Goal: Task Accomplishment & Management: Use online tool/utility

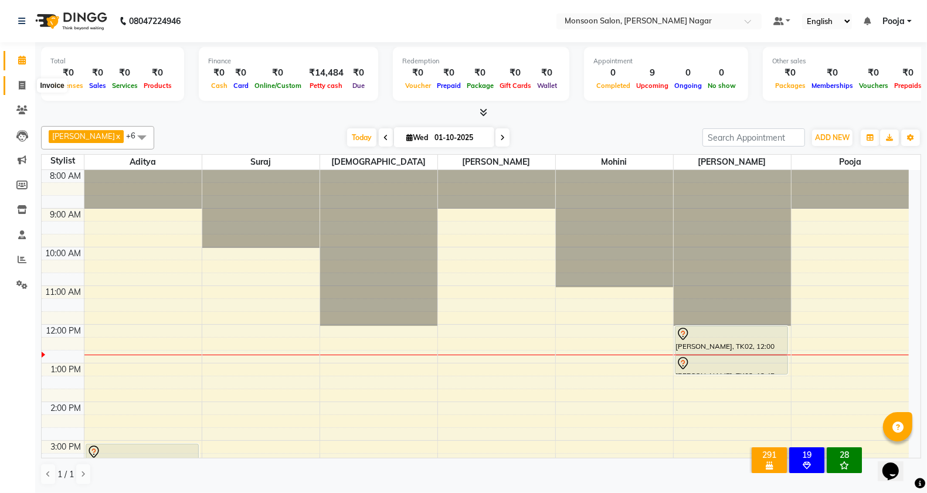
click at [21, 88] on icon at bounding box center [22, 85] width 6 height 9
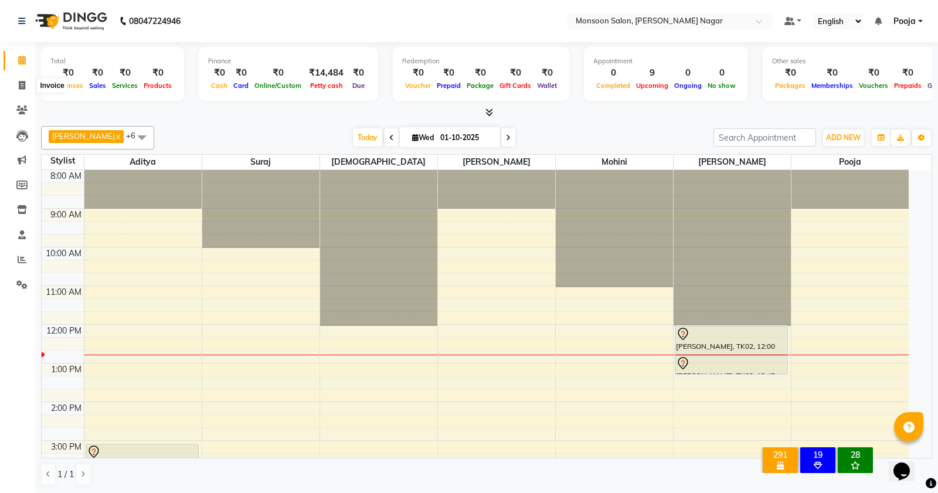
select select "service"
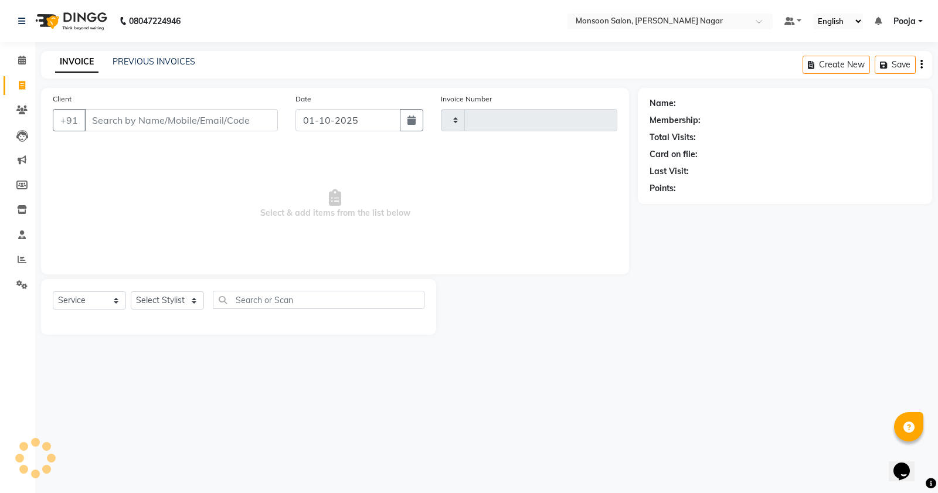
type input "3074"
select select "4905"
click at [145, 127] on input "Client" at bounding box center [181, 120] width 194 height 22
click at [123, 122] on input "88550 39076" at bounding box center [151, 120] width 134 height 22
type input "8855039076"
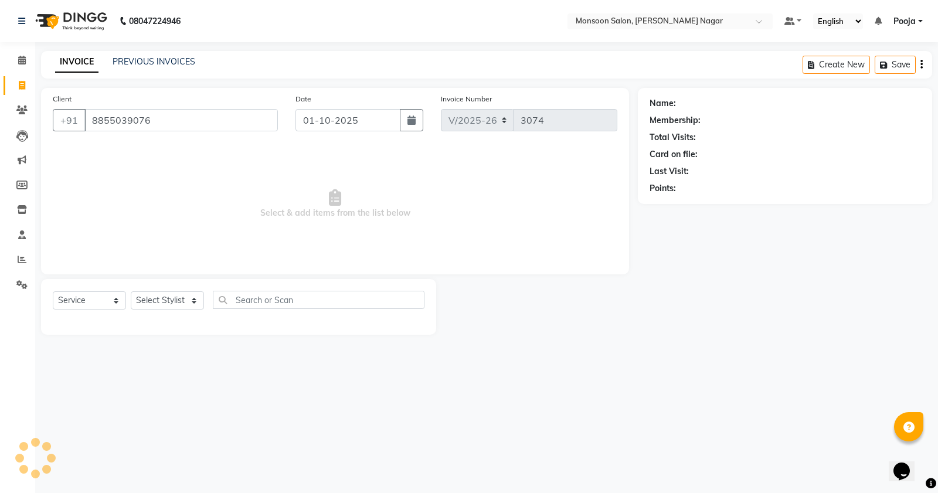
select select "1: Object"
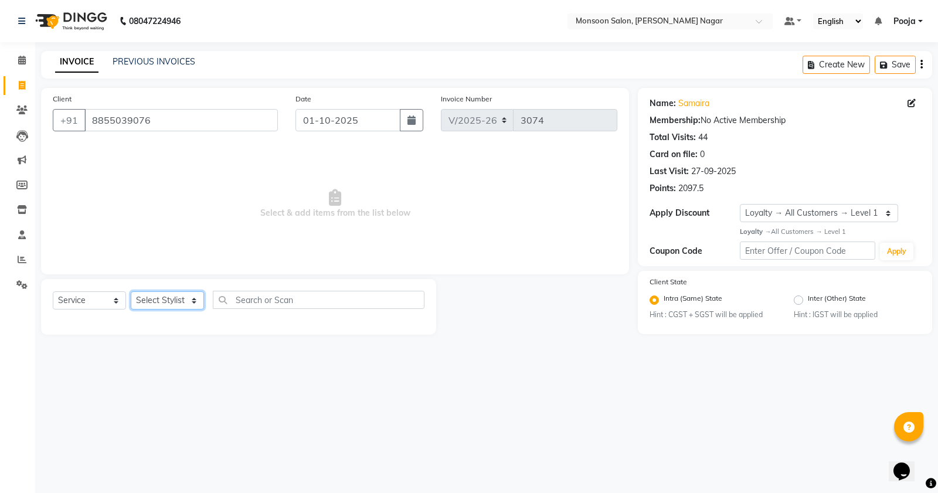
click at [165, 306] on select "Select Stylist [PERSON_NAME] [PERSON_NAME] [PERSON_NAME] [PERSON_NAME] [PERSON_…" at bounding box center [167, 301] width 73 height 18
select select "51999"
click at [131, 292] on select "Select Stylist [PERSON_NAME] [PERSON_NAME] [PERSON_NAME] [PERSON_NAME] [PERSON_…" at bounding box center [167, 301] width 73 height 18
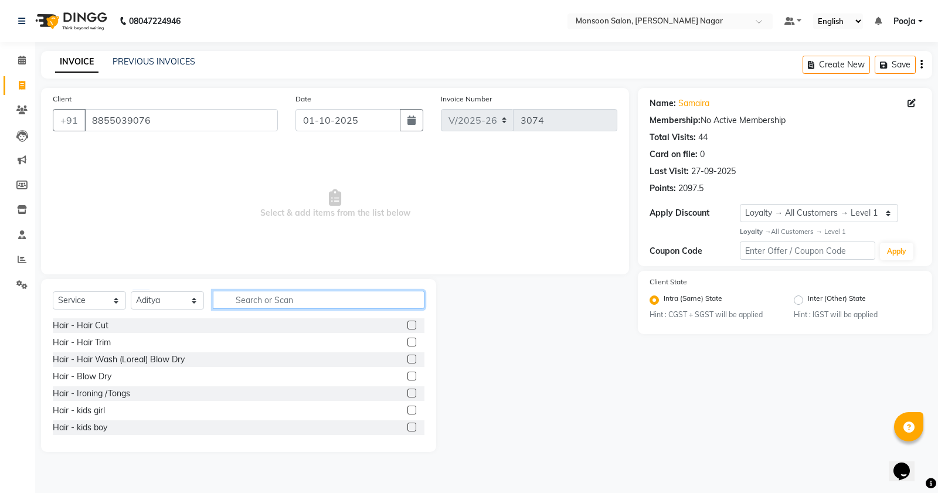
click at [253, 301] on input "text" at bounding box center [319, 300] width 212 height 18
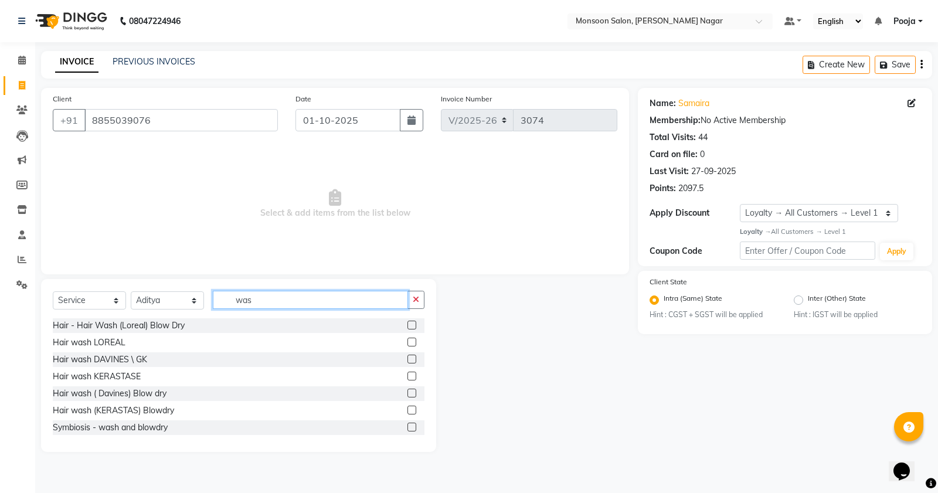
type input "was"
click at [408, 338] on label at bounding box center [412, 342] width 9 height 9
click at [408, 339] on input "checkbox" at bounding box center [412, 343] width 8 height 8
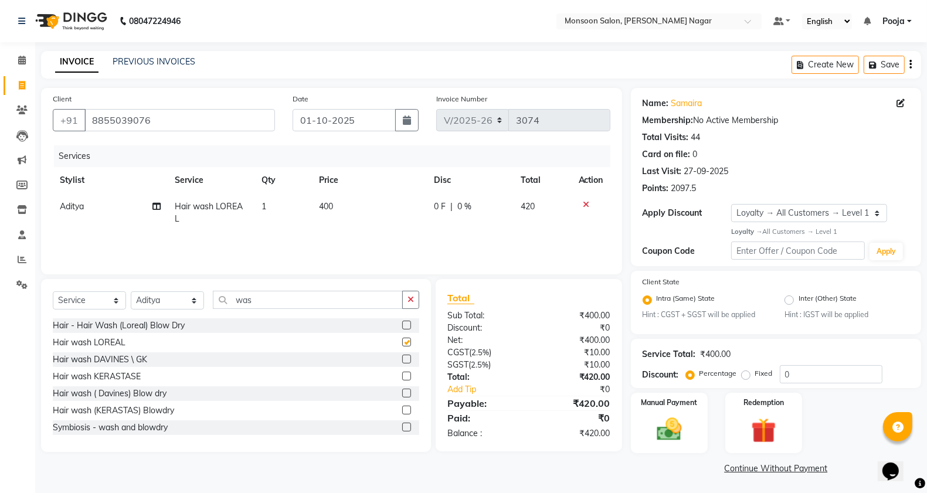
checkbox input "false"
click at [588, 201] on icon at bounding box center [587, 205] width 6 height 8
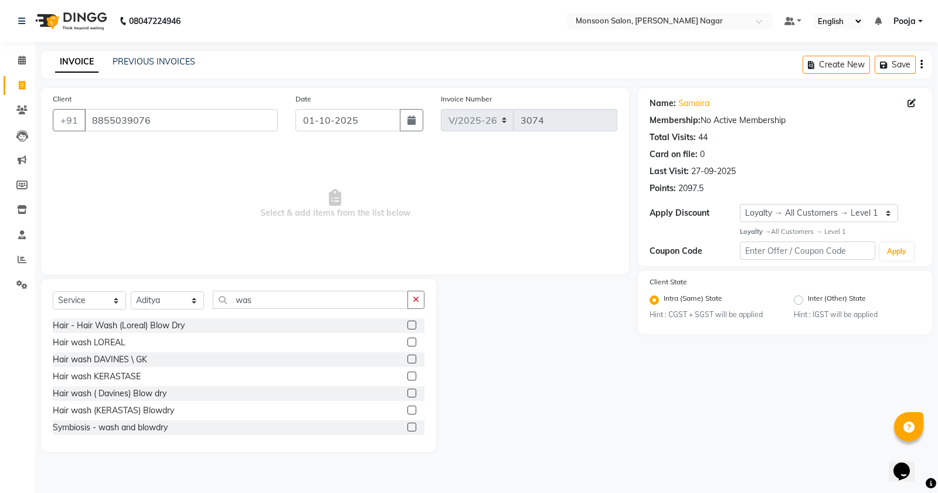
click at [408, 329] on label at bounding box center [412, 325] width 9 height 9
click at [408, 329] on input "checkbox" at bounding box center [412, 326] width 8 height 8
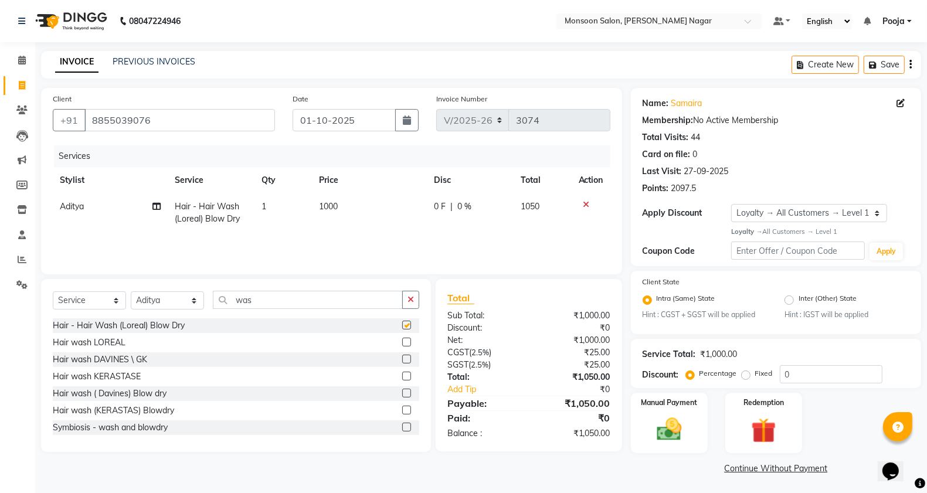
checkbox input "false"
click at [910, 63] on button "button" at bounding box center [911, 65] width 2 height 28
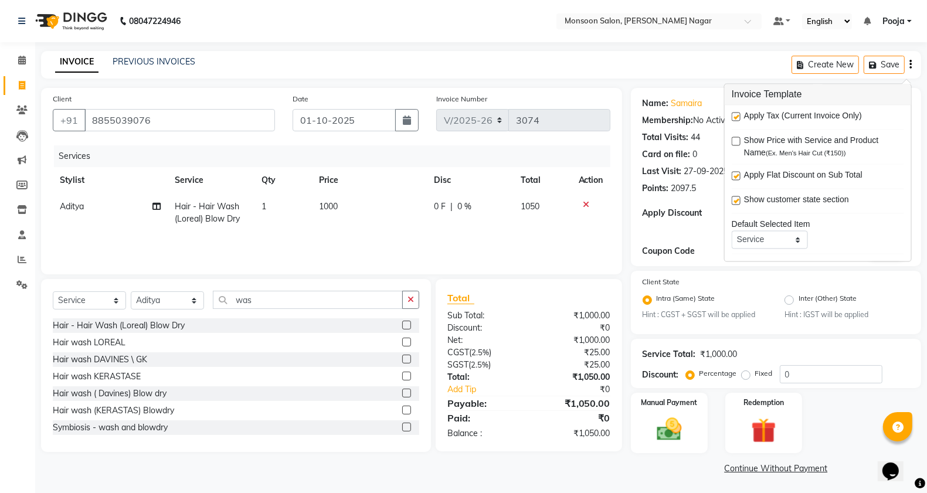
click at [740, 116] on label at bounding box center [736, 117] width 9 height 9
click at [740, 116] on input "checkbox" at bounding box center [736, 118] width 8 height 8
checkbox input "false"
drag, startPoint x: 437, startPoint y: 224, endPoint x: 440, endPoint y: 219, distance: 6.3
click at [439, 221] on td "0 F | 0 %" at bounding box center [470, 213] width 87 height 39
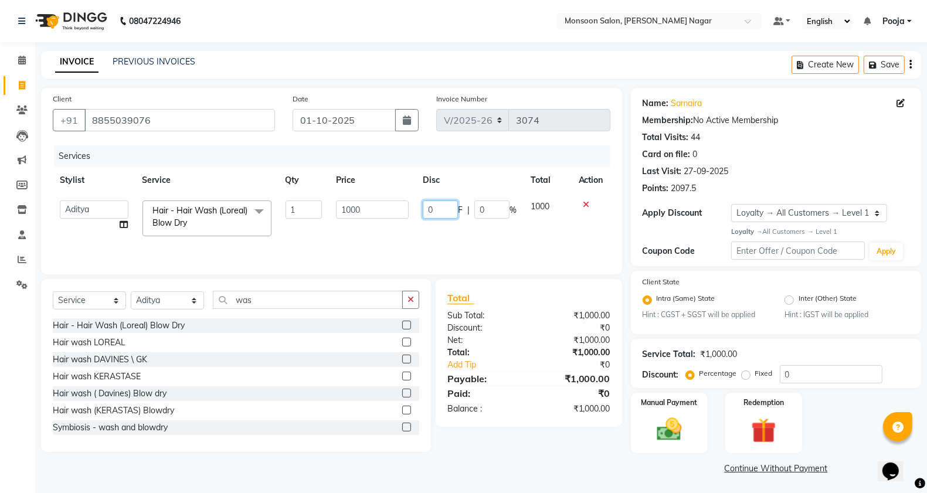
click at [446, 212] on input "0" at bounding box center [440, 210] width 35 height 18
type input "200"
click at [480, 75] on div "INVOICE PREVIOUS INVOICES Create New Save" at bounding box center [481, 65] width 880 height 28
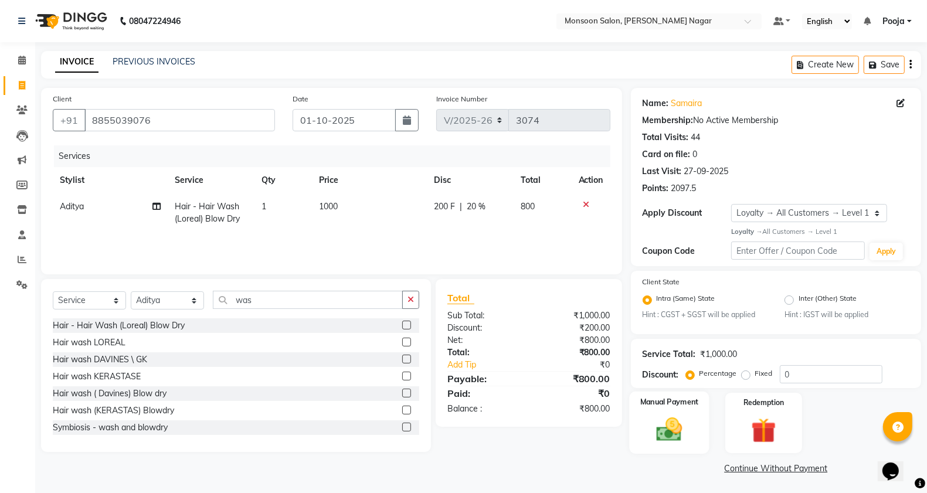
click at [662, 419] on img at bounding box center [670, 429] width 42 height 29
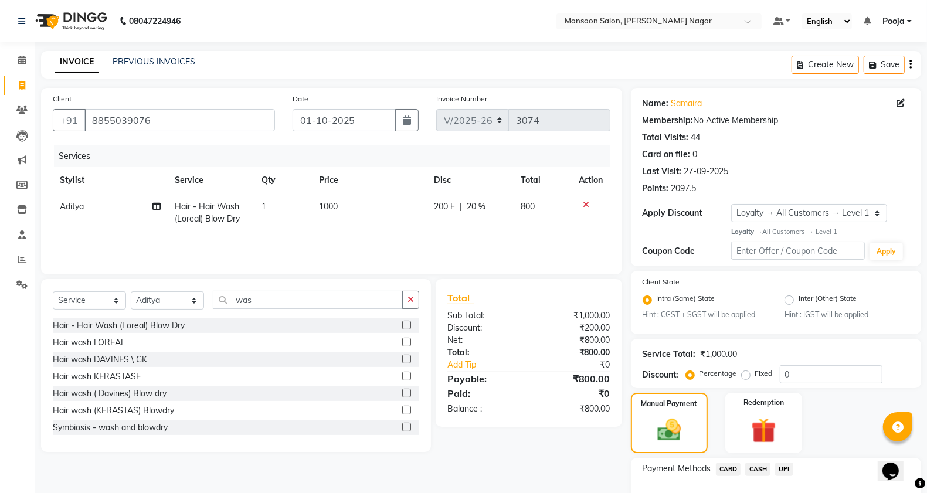
click at [782, 467] on span "UPI" at bounding box center [784, 469] width 18 height 13
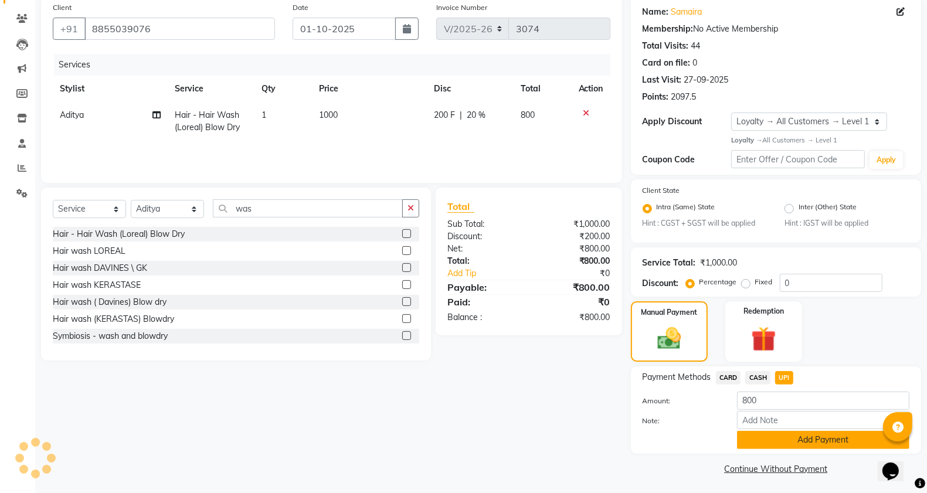
click at [787, 438] on button "Add Payment" at bounding box center [823, 440] width 172 height 18
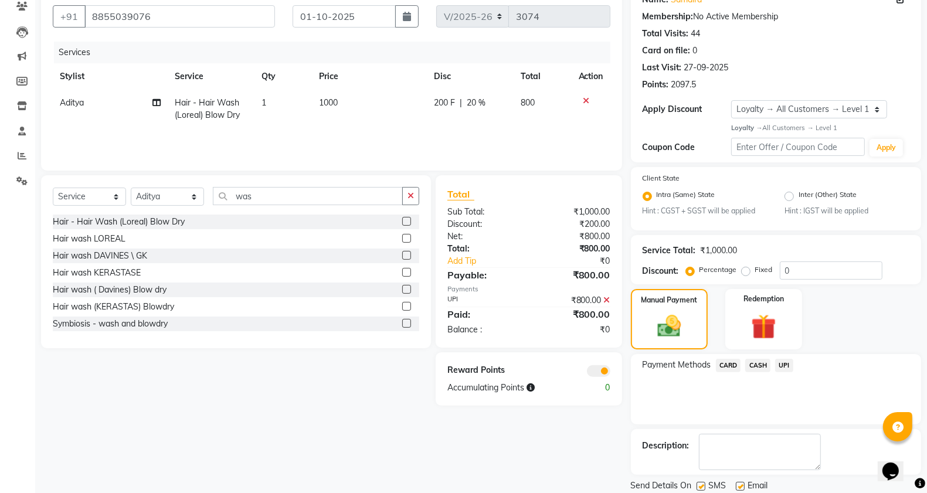
scroll to position [142, 0]
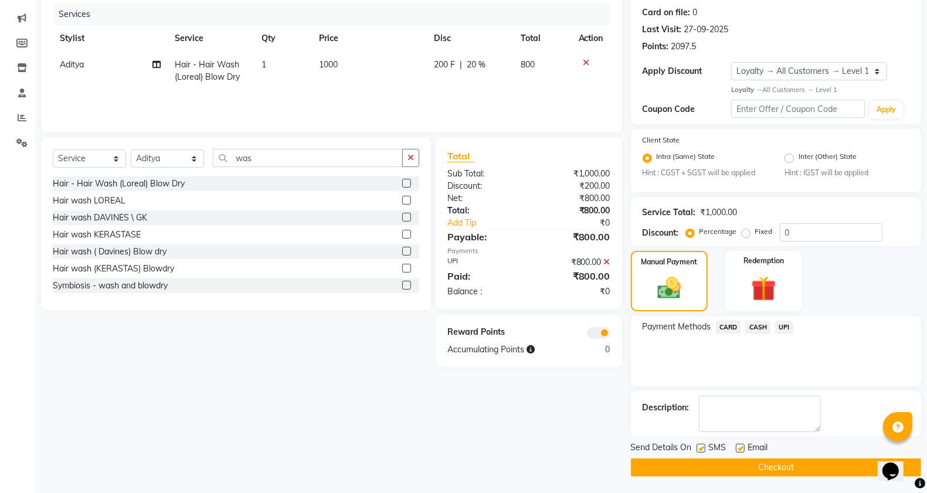
click at [748, 473] on button "Checkout" at bounding box center [776, 468] width 290 height 18
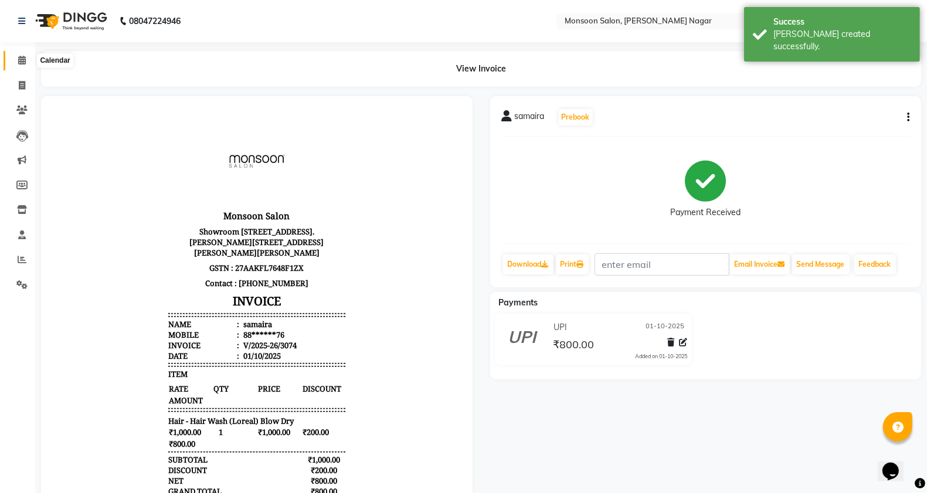
drag, startPoint x: 15, startPoint y: 60, endPoint x: 218, endPoint y: 0, distance: 211.6
click at [18, 60] on span at bounding box center [22, 60] width 21 height 13
